Goal: Information Seeking & Learning: Find specific fact

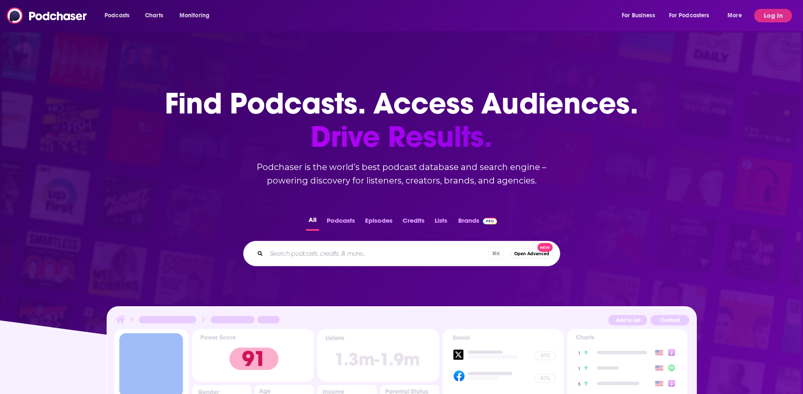
click at [340, 18] on div "Podcasts Charts Monitoring For Business For Podcasters More" at bounding box center [424, 15] width 651 height 13
click at [757, 16] on button "Log In" at bounding box center [773, 15] width 38 height 13
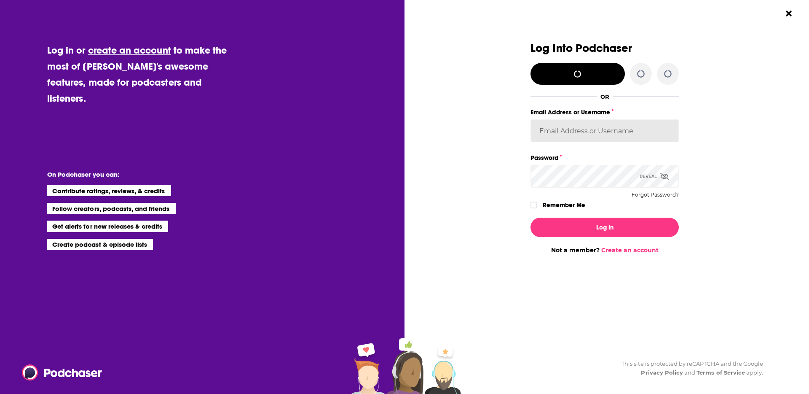
type input "[PERSON_NAME][EMAIL_ADDRESS][DOMAIN_NAME]"
click at [576, 138] on input "[PERSON_NAME][EMAIL_ADDRESS][DOMAIN_NAME]" at bounding box center [605, 130] width 148 height 23
click at [728, 160] on div "Log Into Podchaser Log in with X/Twitter OR Email Address or Username [PERSON_N…" at bounding box center [604, 148] width 263 height 212
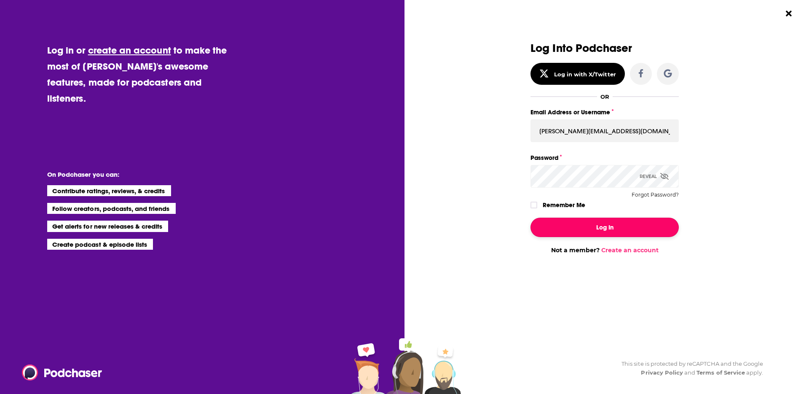
click at [612, 224] on button "Log In" at bounding box center [605, 226] width 148 height 19
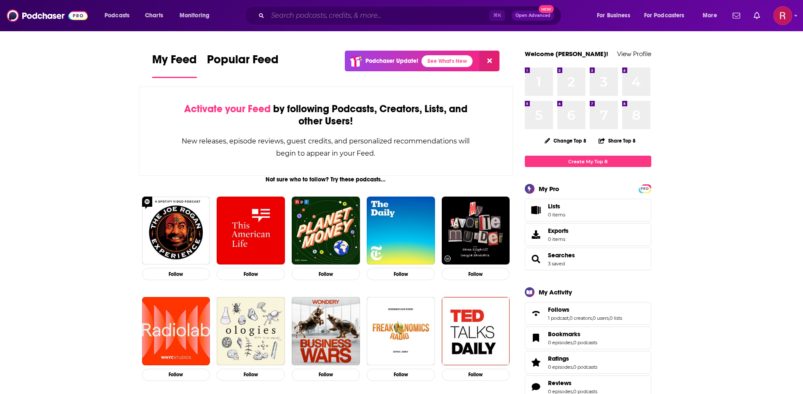
click at [322, 13] on input "Search podcasts, credits, & more..." at bounding box center [379, 15] width 222 height 13
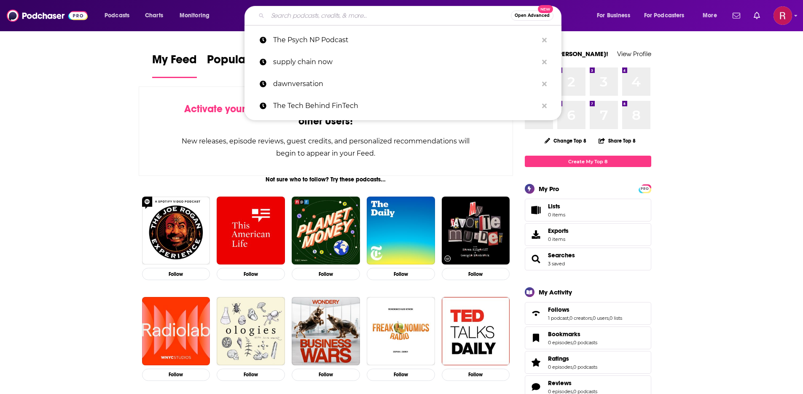
paste input "The Conversing Nurse podcast"
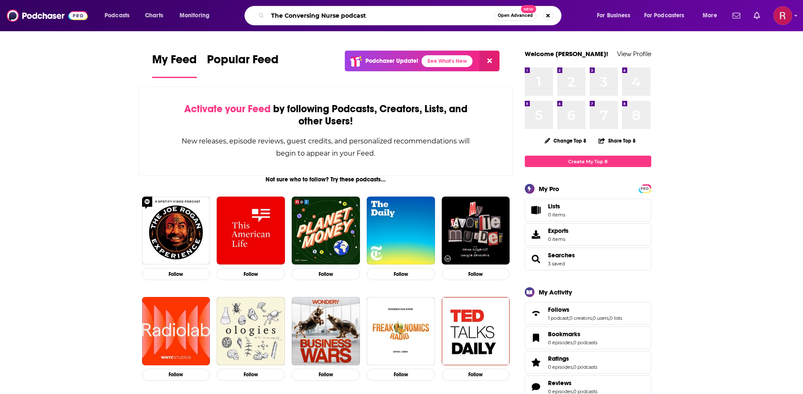
type input "The Conversing Nurse podcast"
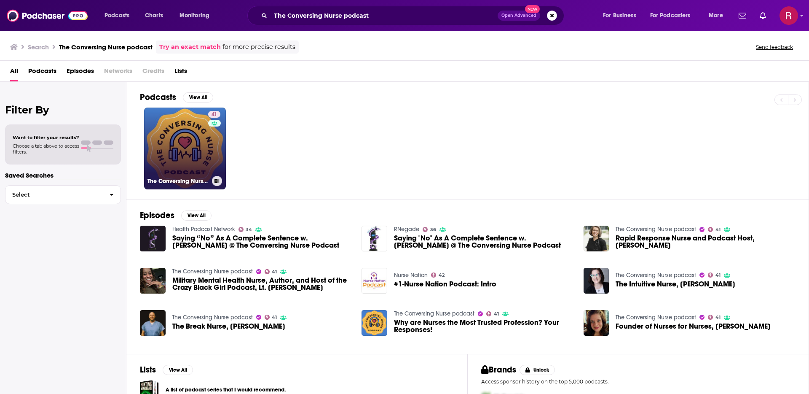
click at [218, 157] on div "41" at bounding box center [215, 143] width 14 height 65
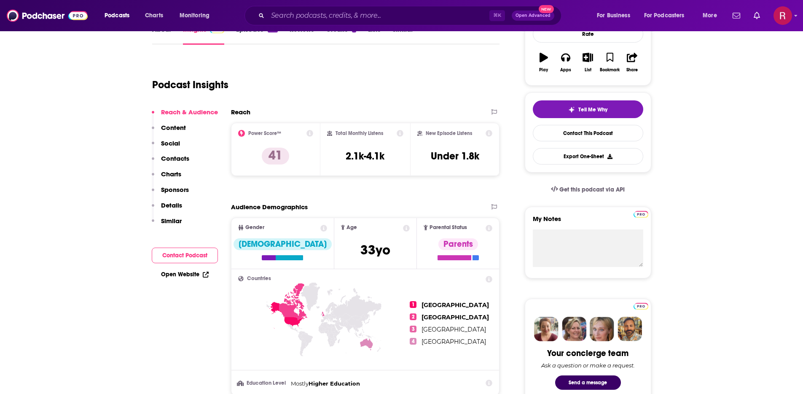
scroll to position [140, 0]
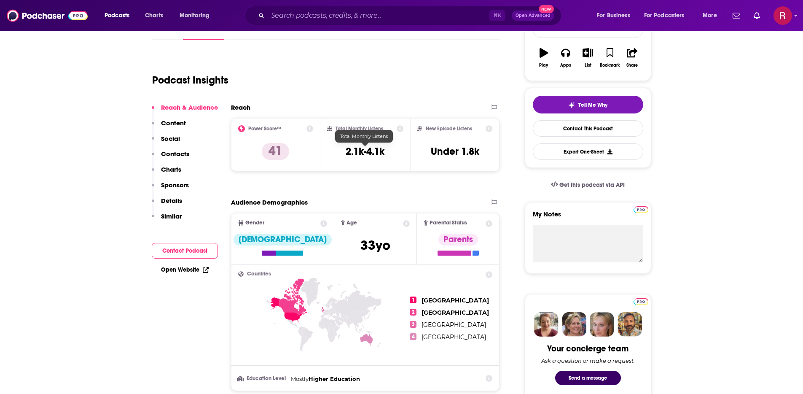
click at [363, 150] on h3 "2.1k-4.1k" at bounding box center [365, 151] width 39 height 13
copy div "2.1k-4.1k"
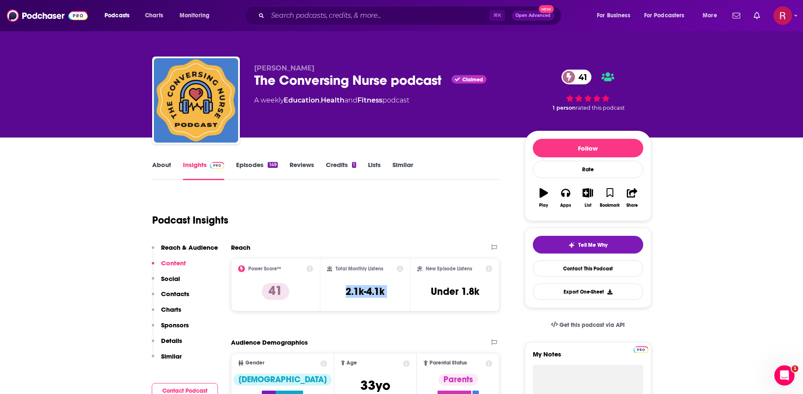
scroll to position [0, 0]
click at [408, 217] on div "Podcast Insights" at bounding box center [322, 214] width 341 height 43
click at [383, 82] on div "The Conversing Nurse podcast Claimed 41" at bounding box center [382, 80] width 257 height 16
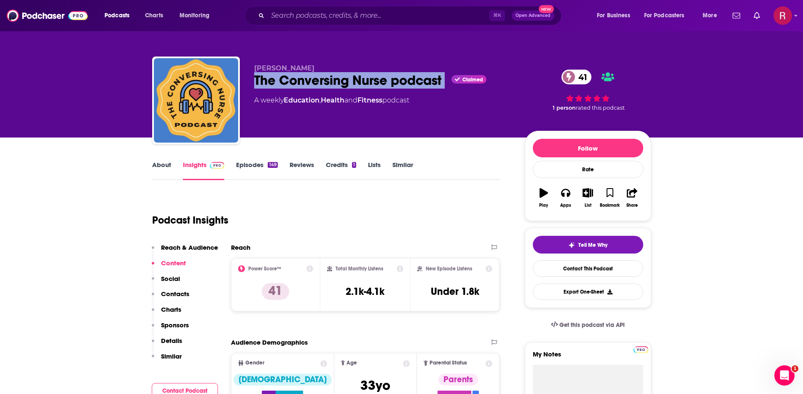
click at [383, 82] on div "The Conversing Nurse podcast Claimed 41" at bounding box center [382, 80] width 257 height 16
copy div "The Conversing Nurse podcast"
